Goal: Task Accomplishment & Management: Use online tool/utility

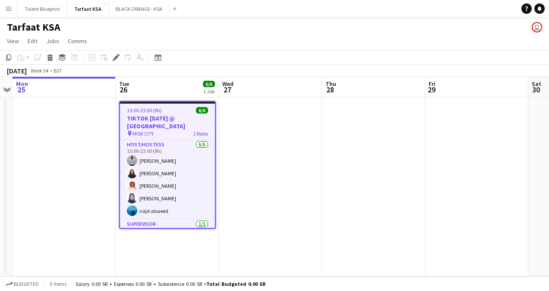
click at [242, 183] on app-date-cell at bounding box center [270, 187] width 103 height 179
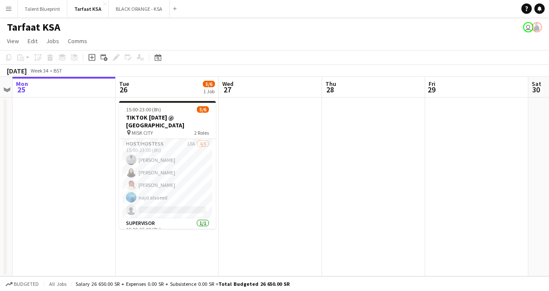
click at [249, 153] on app-date-cell at bounding box center [270, 187] width 103 height 179
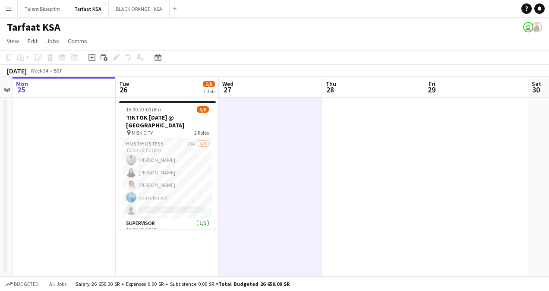
click at [97, 154] on app-date-cell at bounding box center [64, 187] width 103 height 179
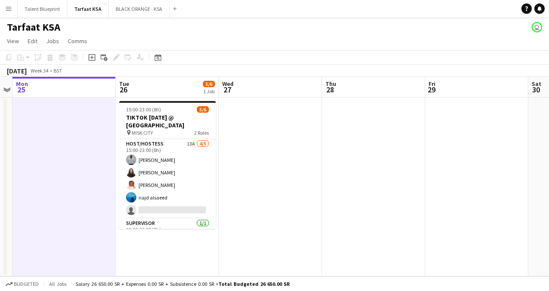
drag, startPoint x: 157, startPoint y: 158, endPoint x: 236, endPoint y: 198, distance: 88.4
click at [236, 198] on app-date-cell at bounding box center [270, 187] width 103 height 179
